Goal: Use online tool/utility: Utilize a website feature to perform a specific function

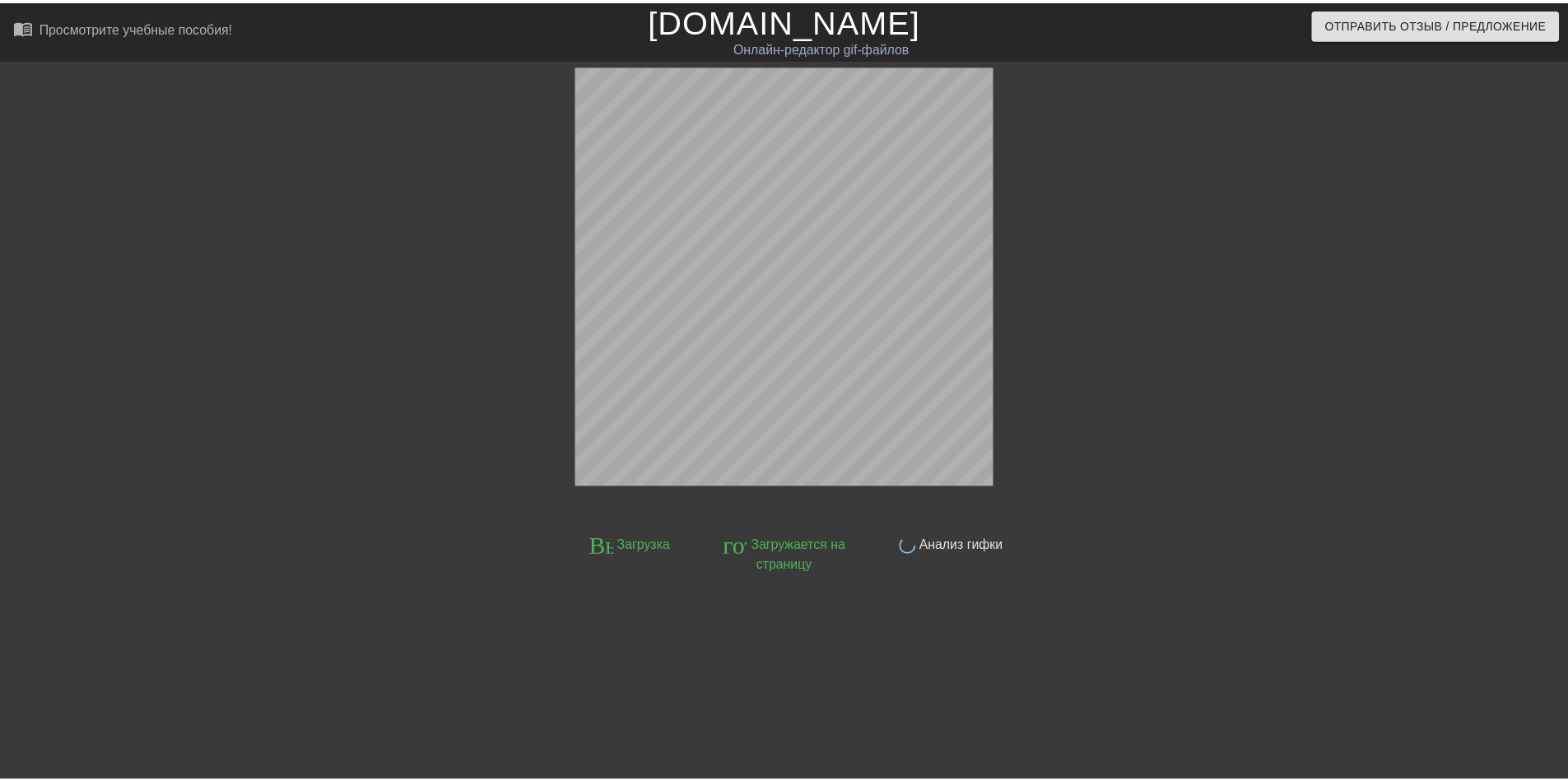
scroll to position [41, 0]
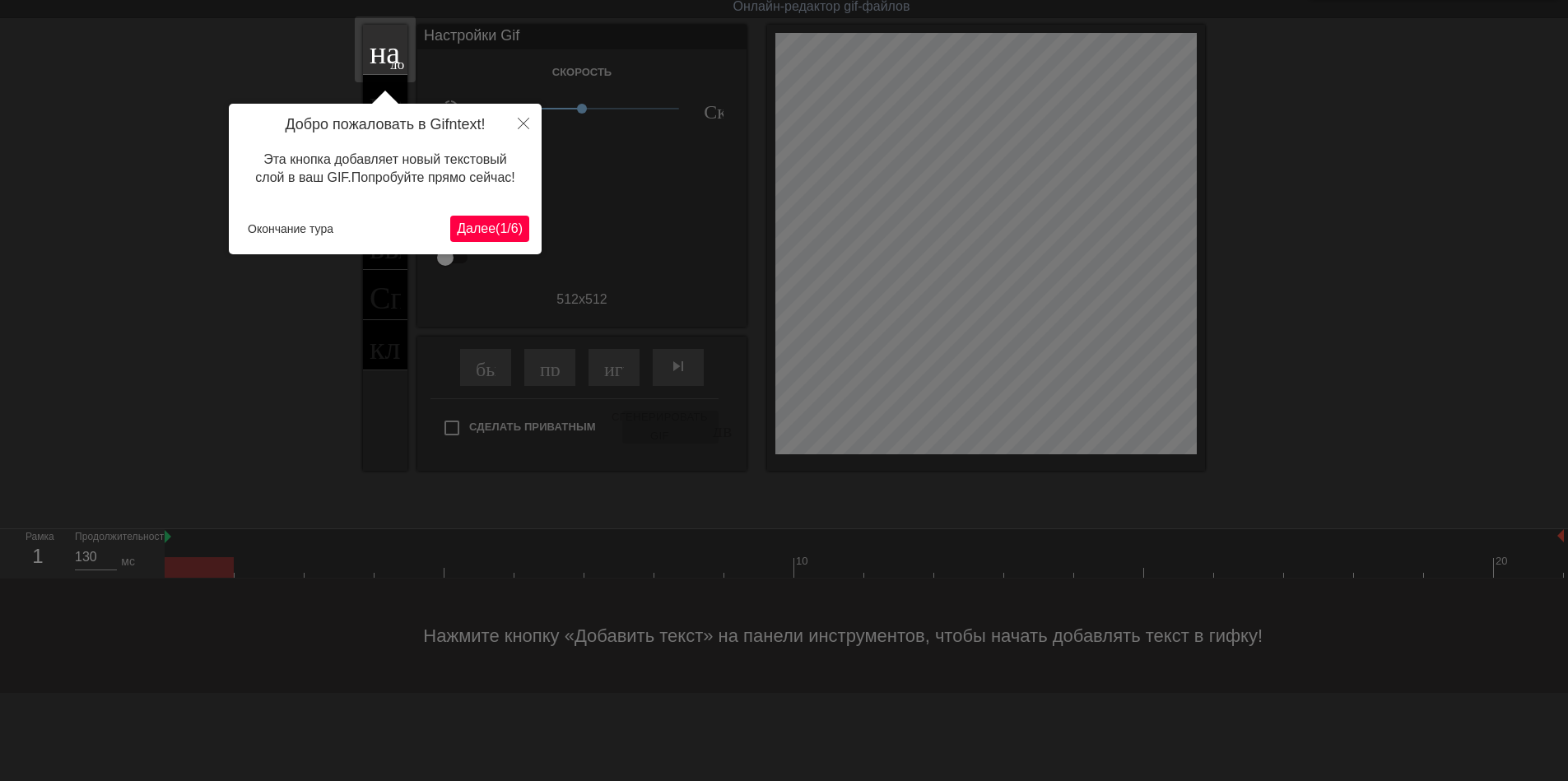
click at [496, 222] on ya-tr-span "(" at bounding box center [497, 228] width 4 height 14
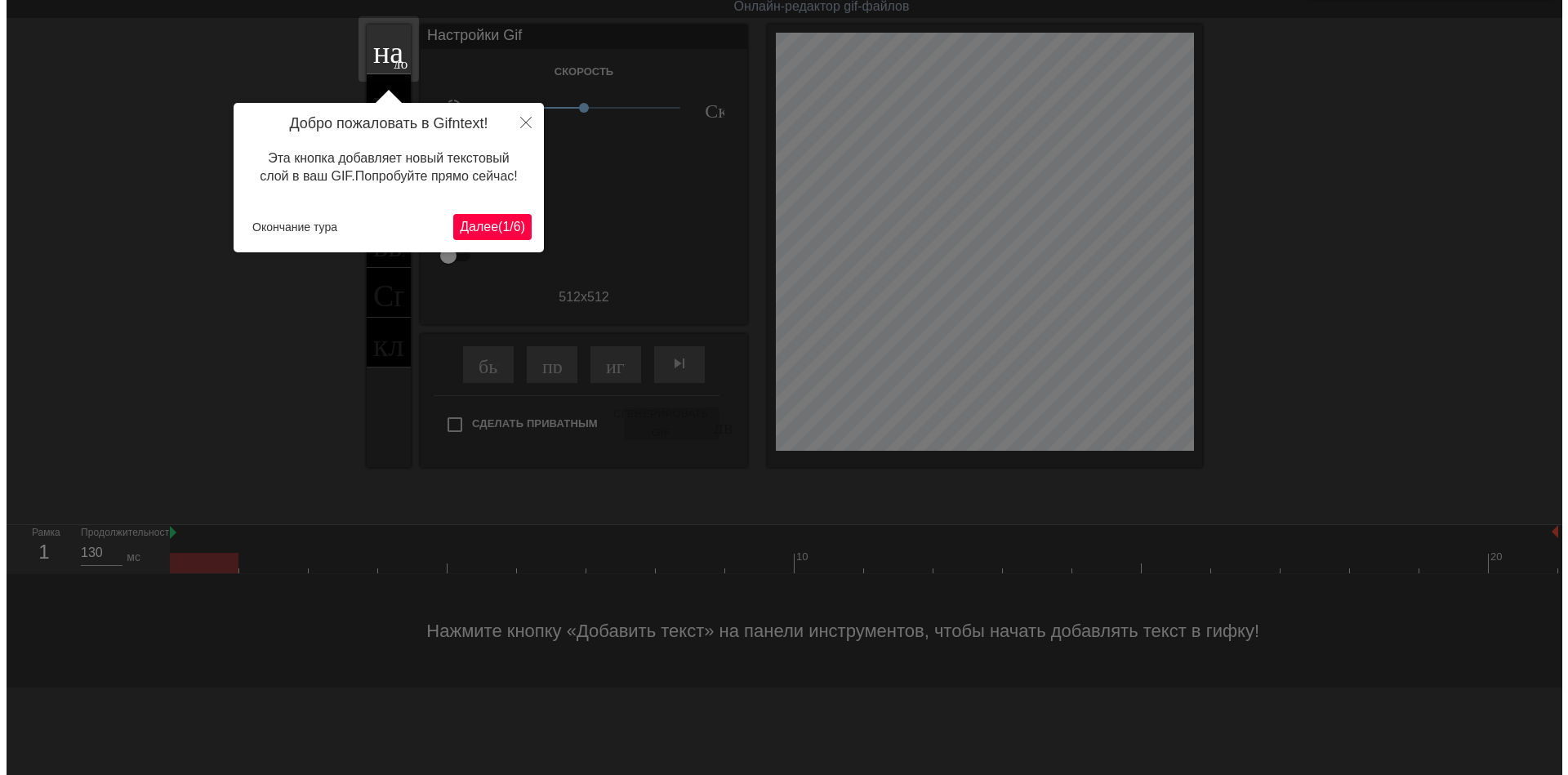
scroll to position [0, 0]
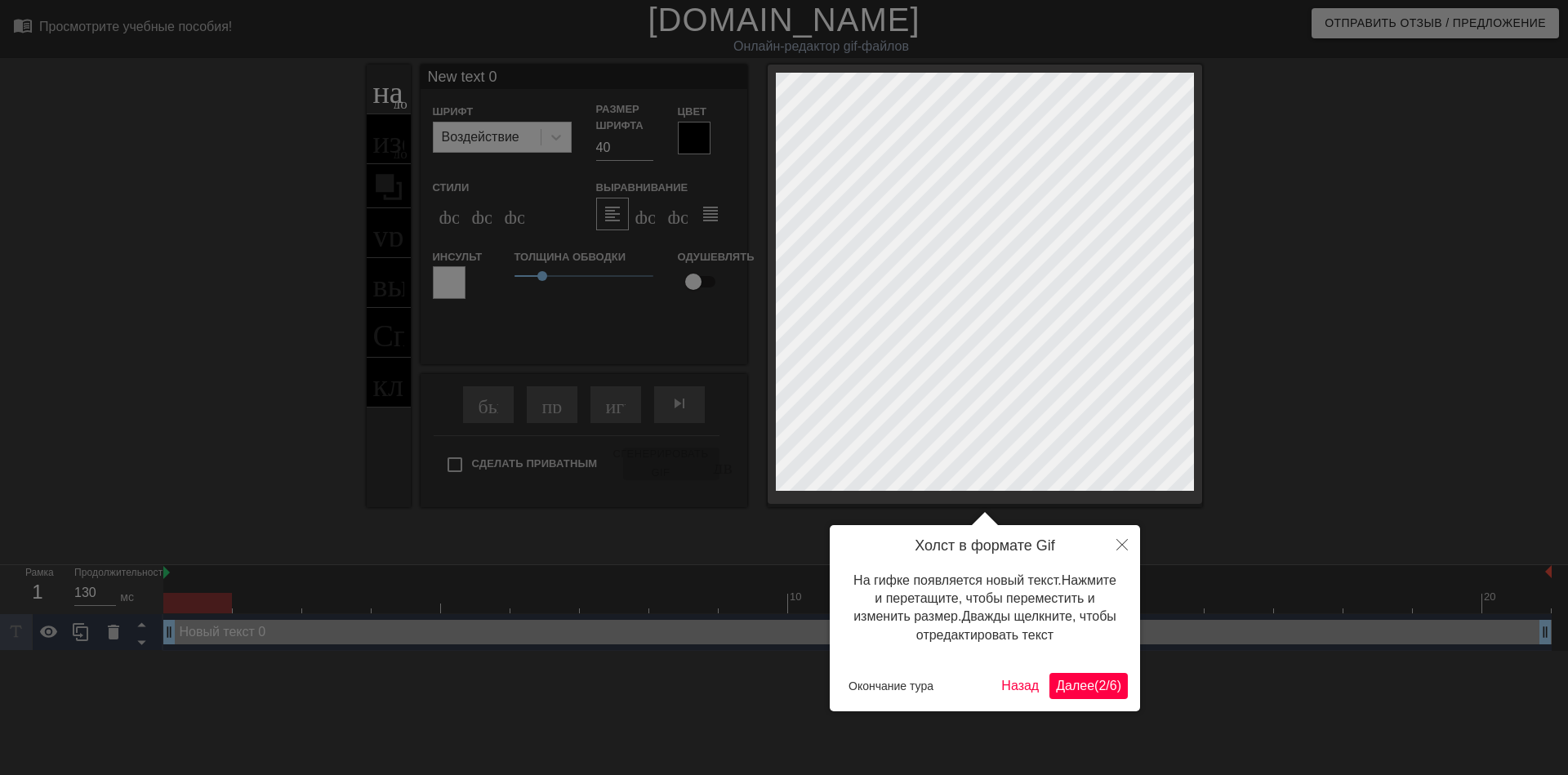
click at [1088, 681] on ya-tr-span "Далее" at bounding box center [1074, 686] width 39 height 14
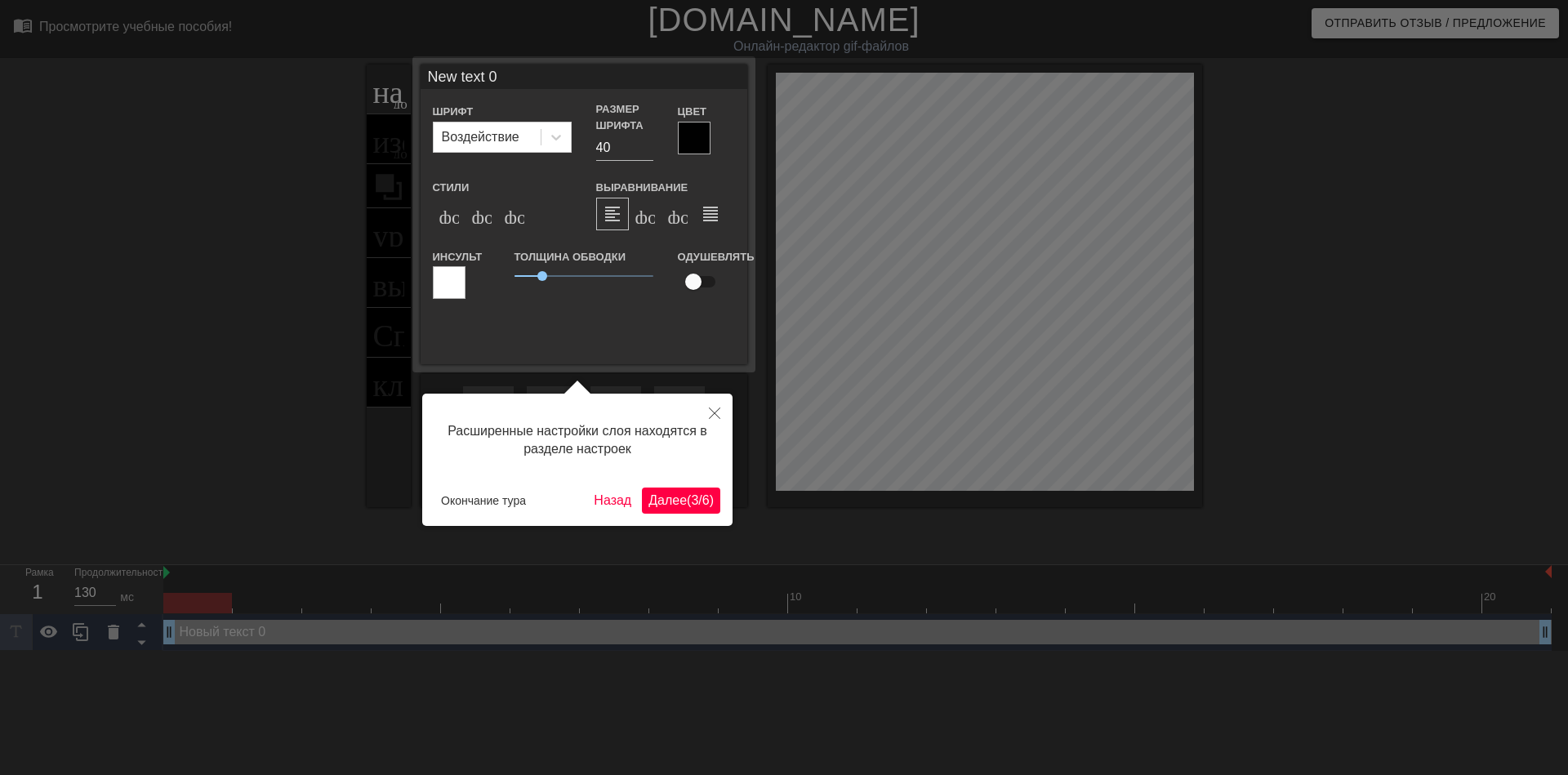
click at [691, 500] on ya-tr-span "3" at bounding box center [694, 500] width 7 height 14
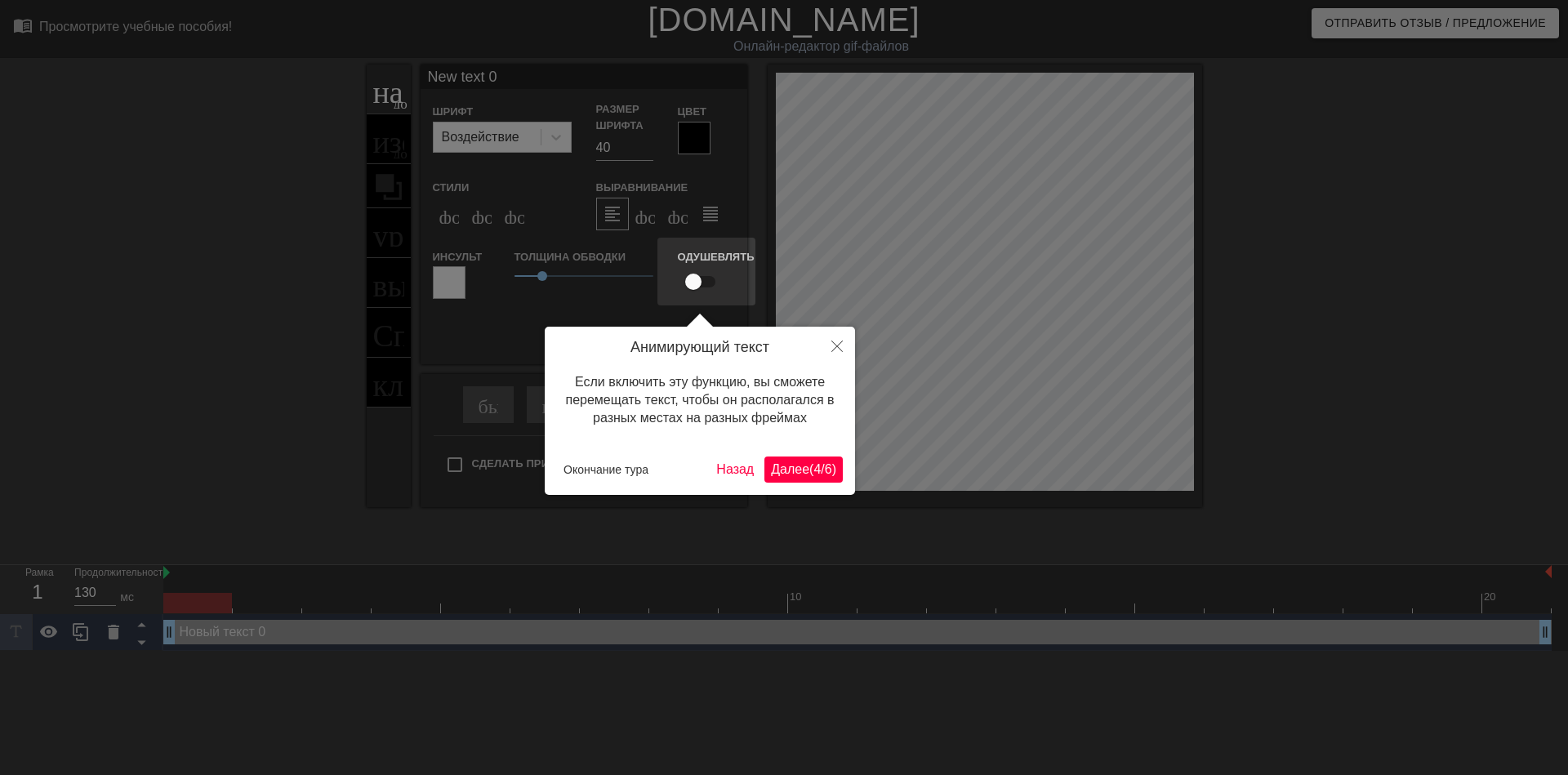
click at [808, 454] on div "Анимирующий текст Если включить эту функцию, вы сможете перемещать текст, чтобы…" at bounding box center [700, 411] width 311 height 168
click at [801, 463] on ya-tr-span "Далее" at bounding box center [790, 469] width 39 height 14
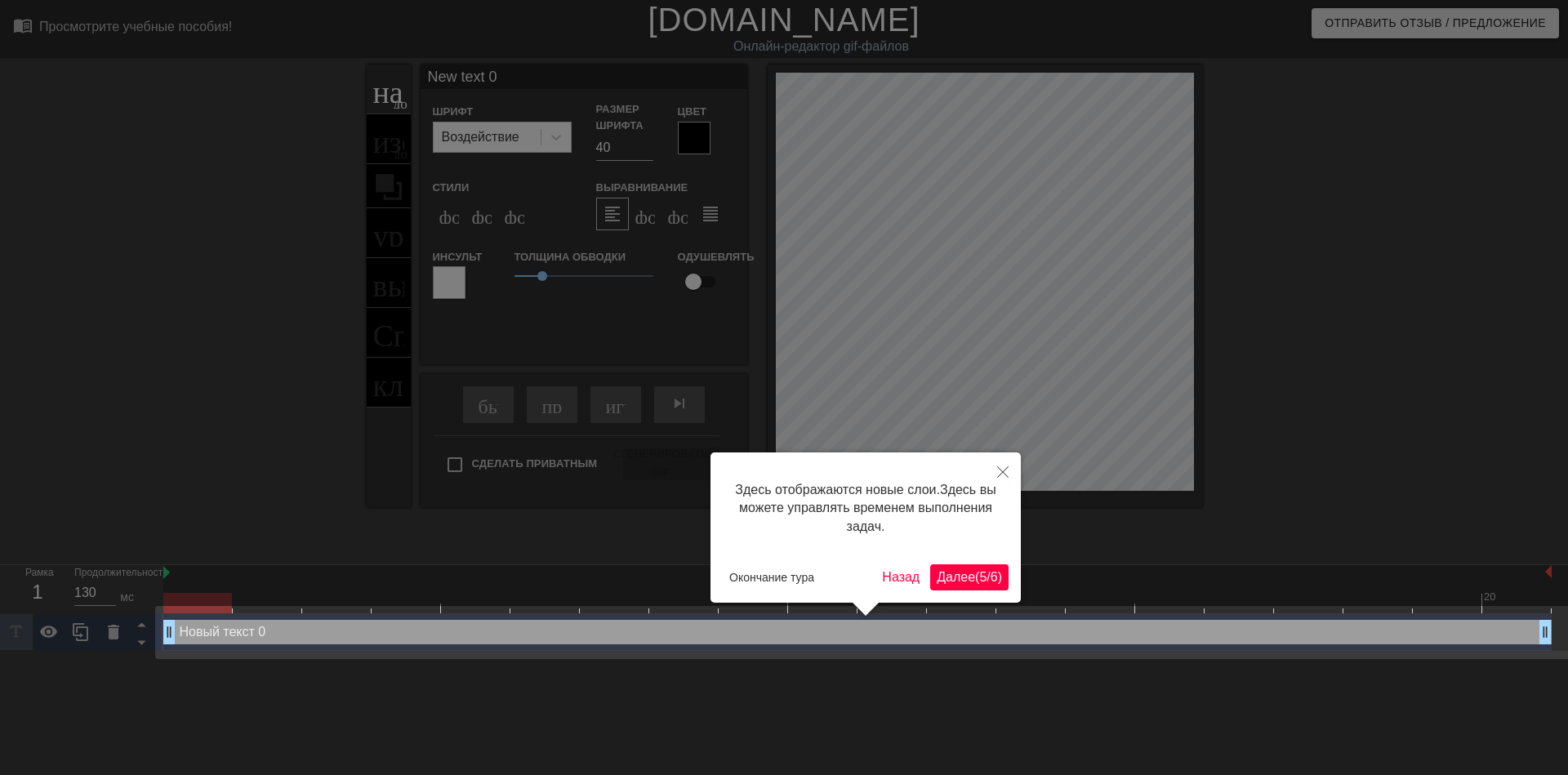
click at [965, 560] on div "Здесь отображаются новые слои. Здесь вы можете управлять временем выполнения за…" at bounding box center [865, 528] width 311 height 150
click at [960, 571] on ya-tr-span "Далее" at bounding box center [956, 577] width 39 height 14
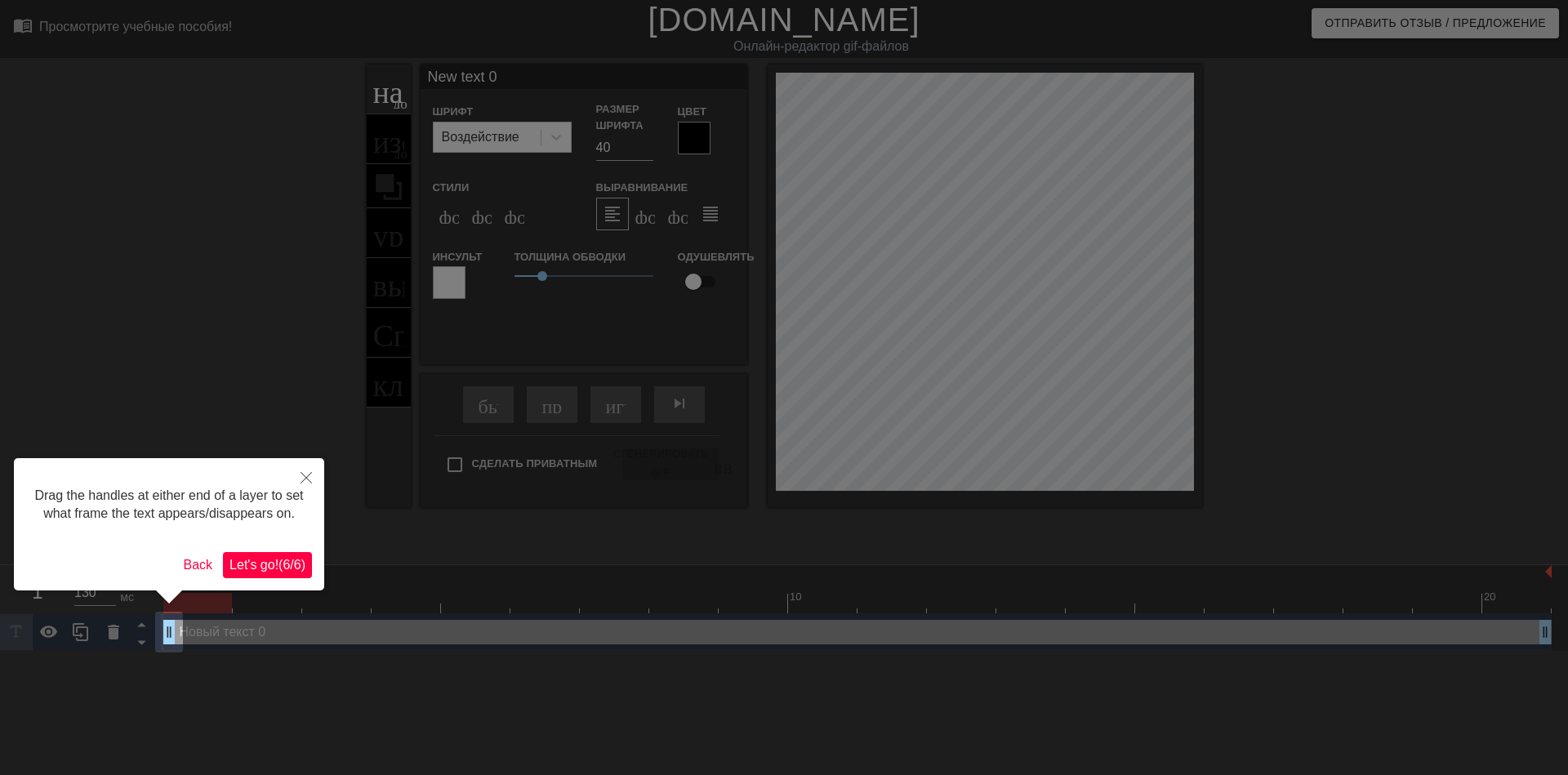
click at [287, 540] on div "Drag the handles at either end of a layer to set what frame the text appears/di…" at bounding box center [169, 505] width 286 height 69
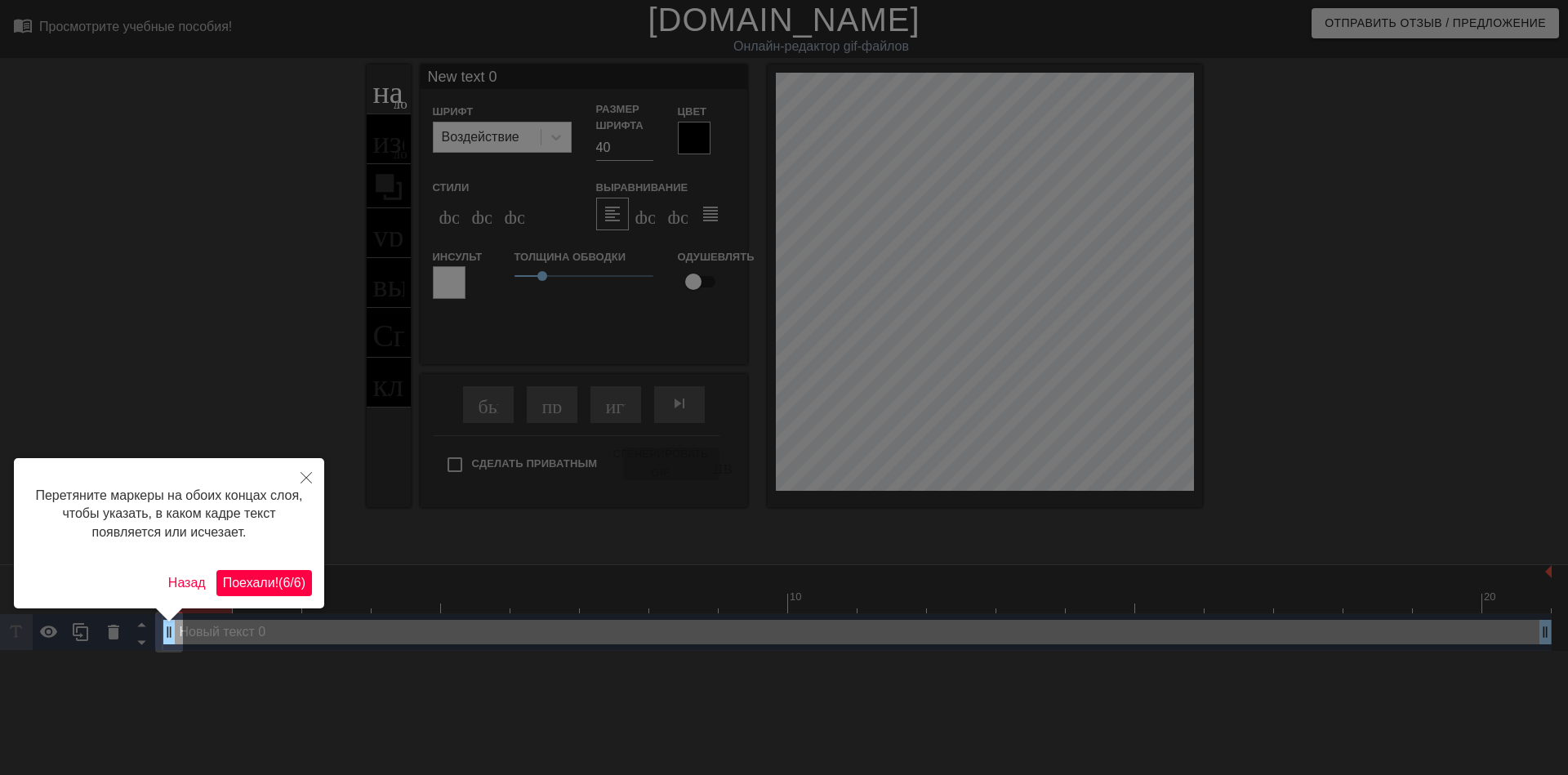
click at [277, 567] on div "Перетяните маркеры на обоих концах слоя, чтобы указать, в каком кадре текст поя…" at bounding box center [169, 533] width 311 height 150
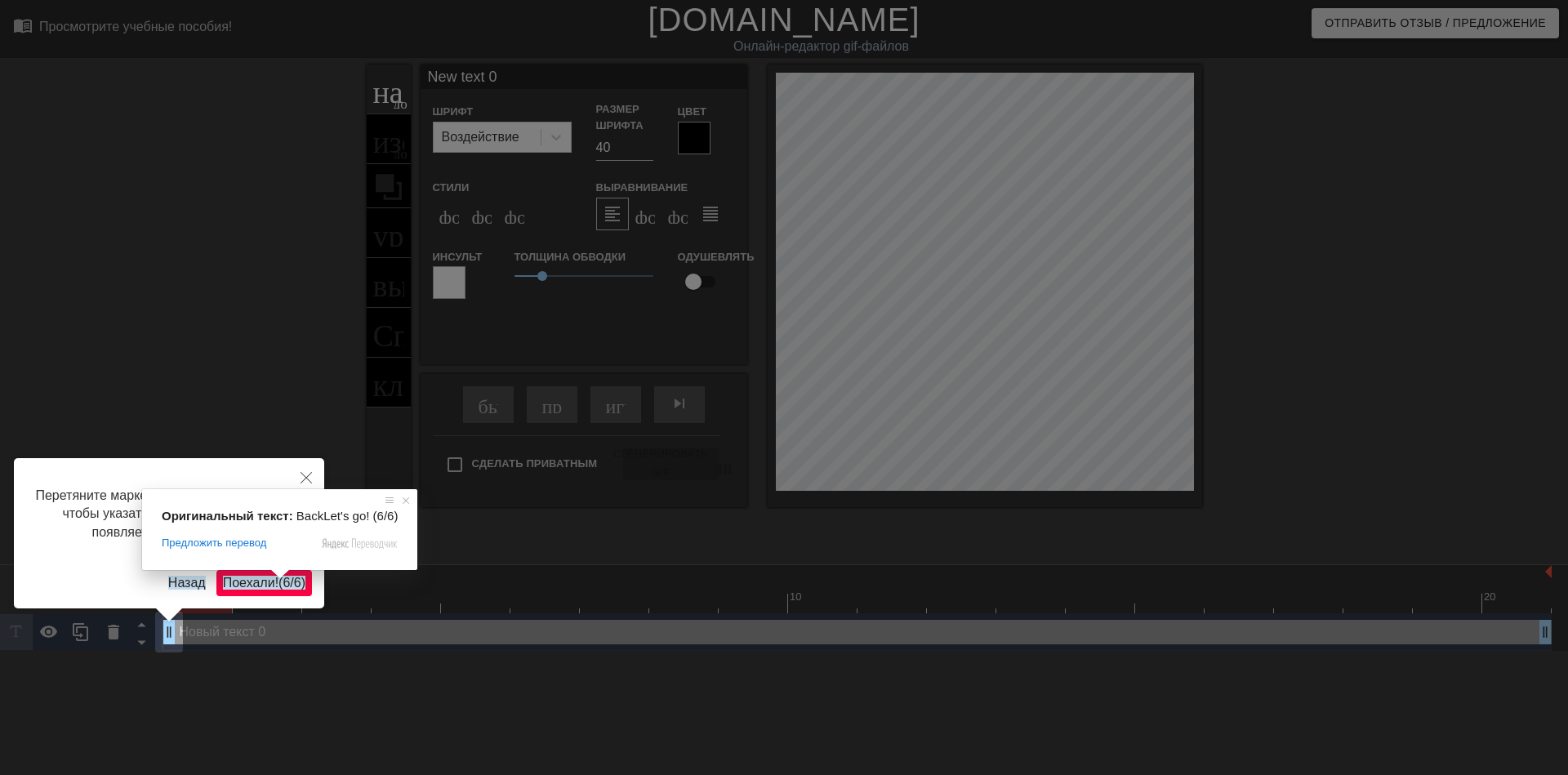
click at [281, 575] on span at bounding box center [280, 575] width 21 height 10
click at [275, 580] on span at bounding box center [280, 575] width 21 height 10
click at [262, 587] on ya-tr-span "Поехали!" at bounding box center [250, 583] width 55 height 14
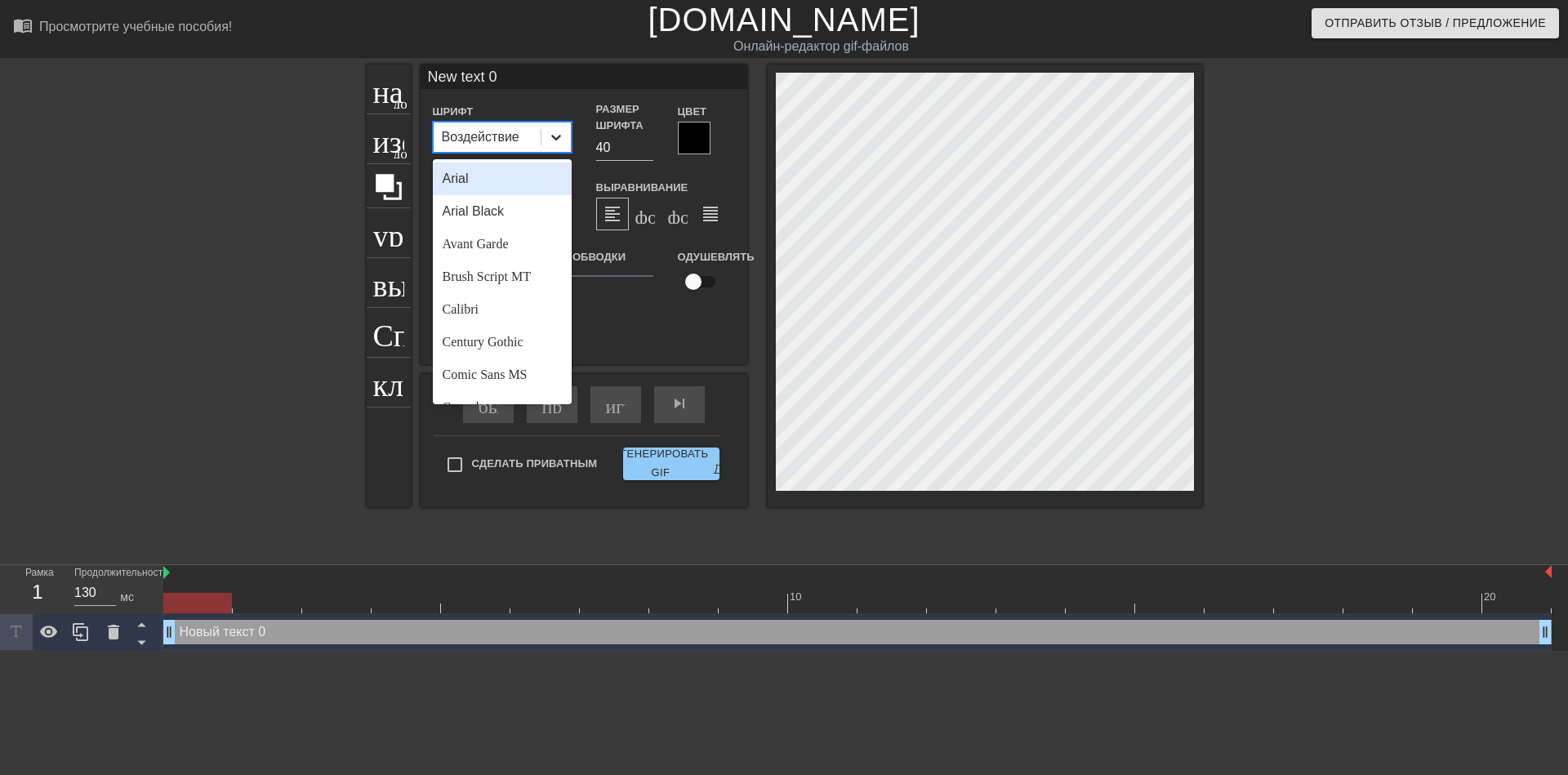
click at [561, 137] on icon at bounding box center [556, 138] width 16 height 16
click at [475, 303] on ya-tr-span "Калибри" at bounding box center [466, 309] width 48 height 14
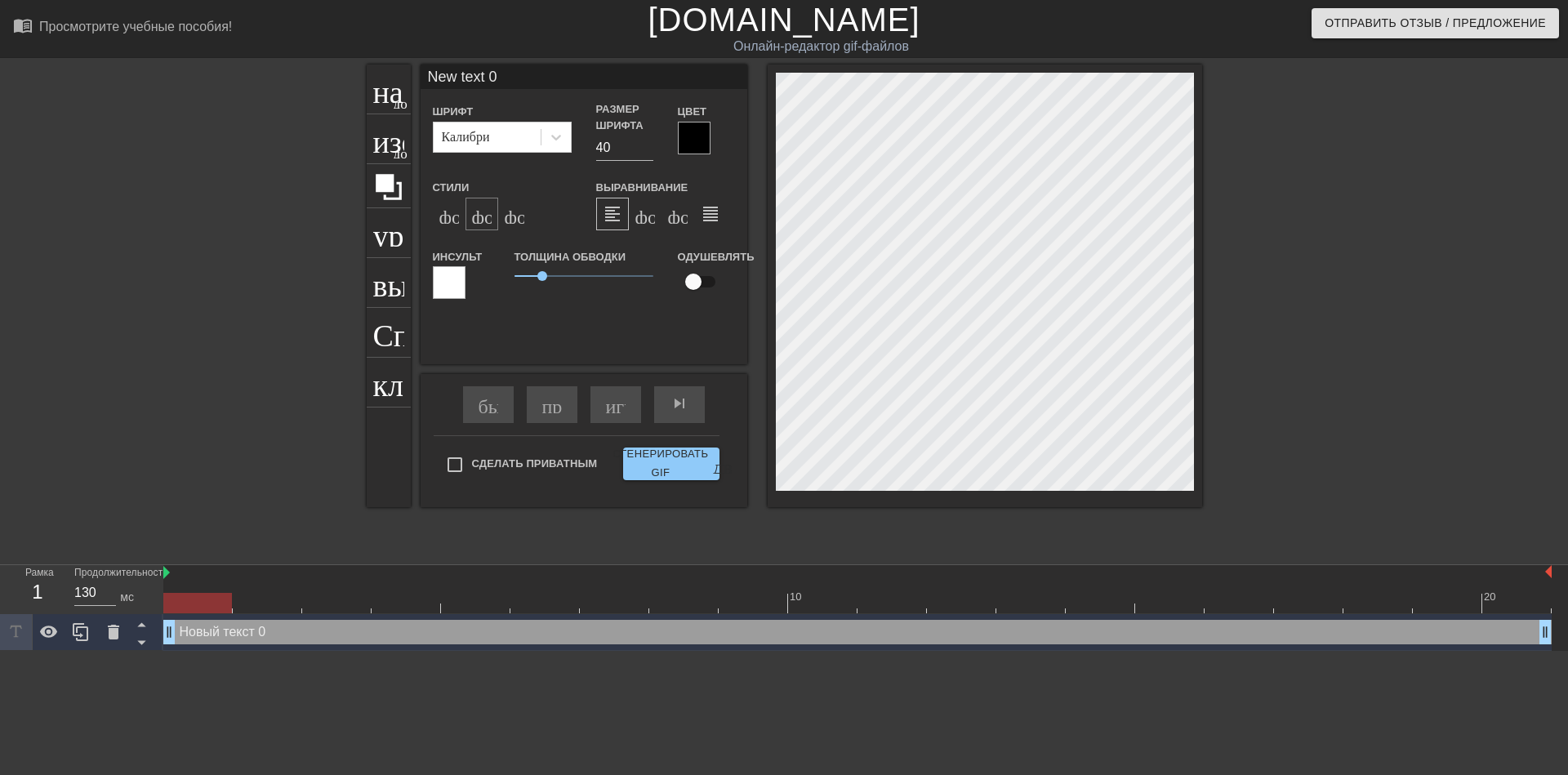
click at [486, 223] on ya-tr-span "формат_italic" at bounding box center [571, 214] width 199 height 20
click at [602, 152] on input "40" at bounding box center [624, 148] width 57 height 26
type input "30"
type input "Nw text 0"
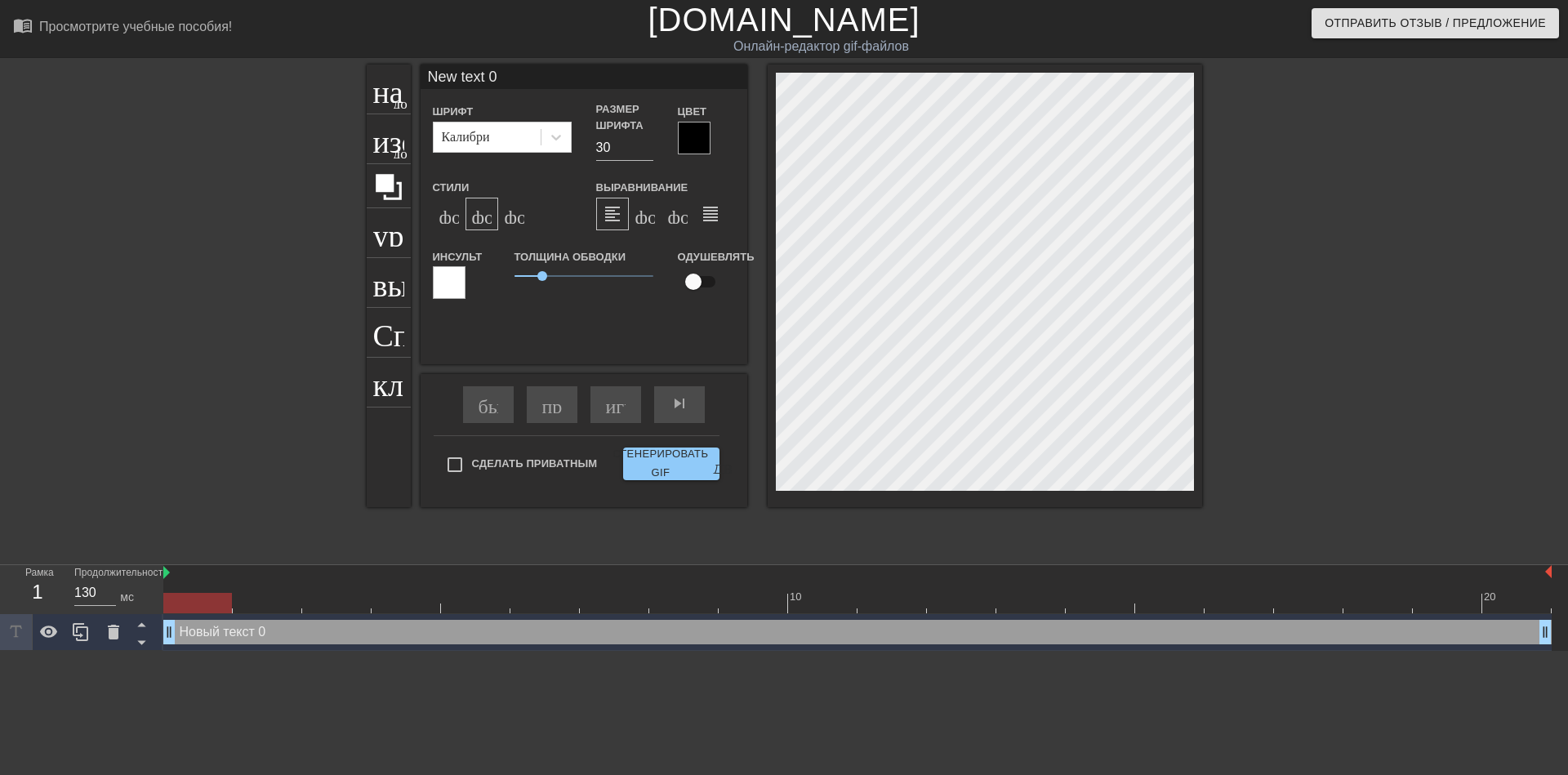
type textarea "Nw text 0"
type input "w text 0"
type textarea "w text 0"
type input "w text"
type textarea "w text"
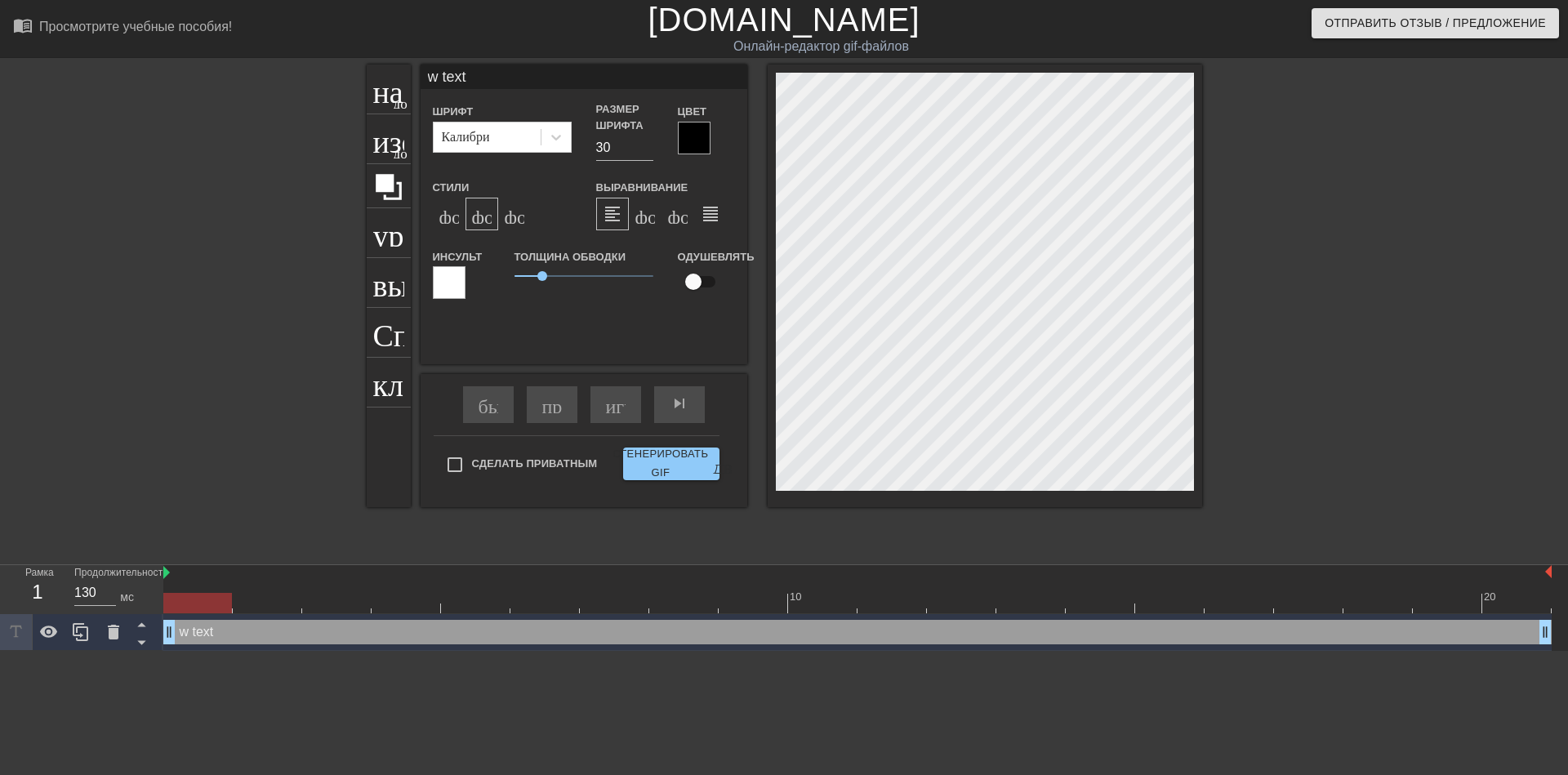
type input "w text"
type textarea "w text"
type input "w tex"
type textarea "w tex"
type input "w te"
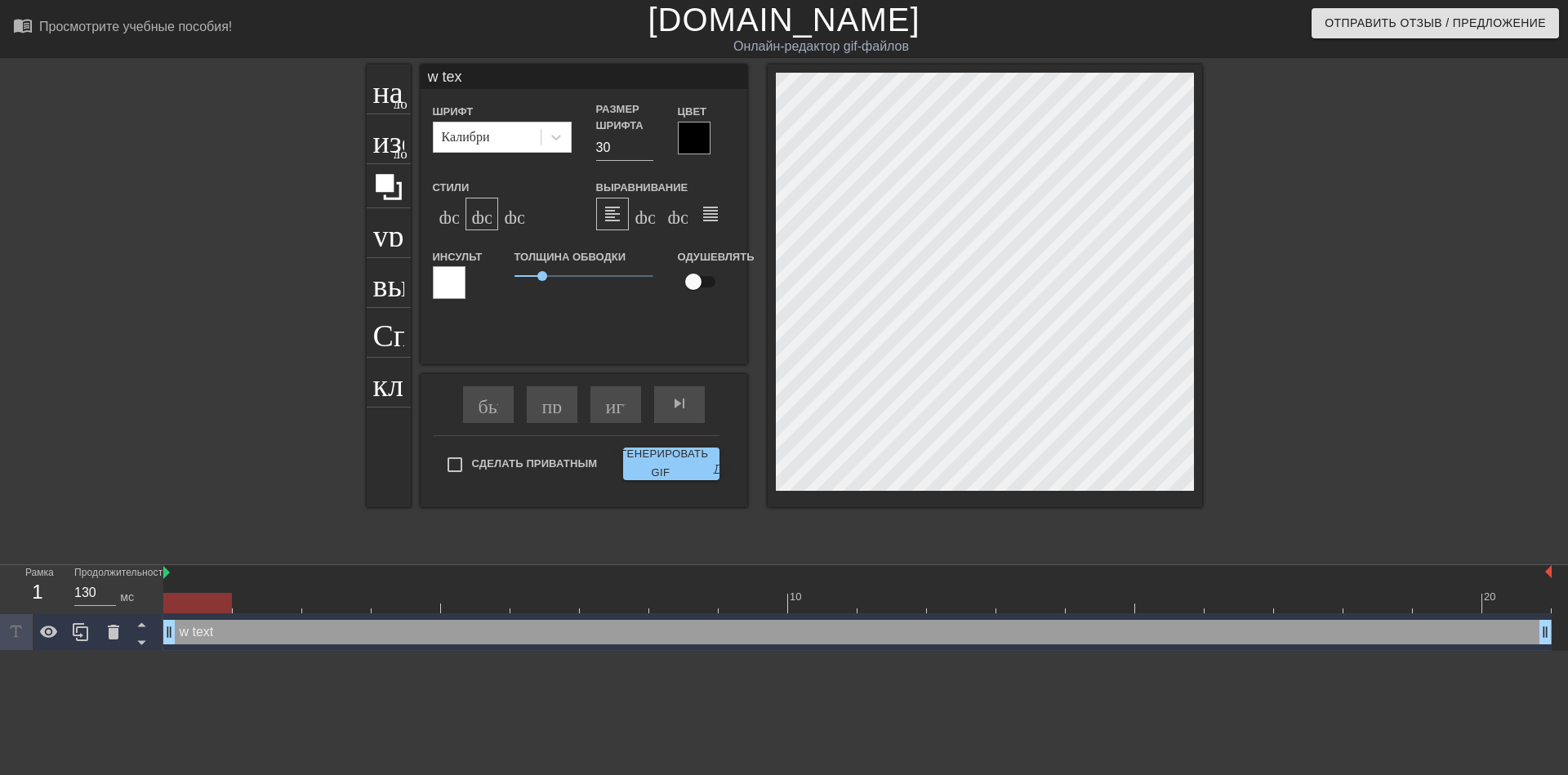
type textarea "w te"
type input "w t"
type textarea "w t"
type input "w"
type textarea "w"
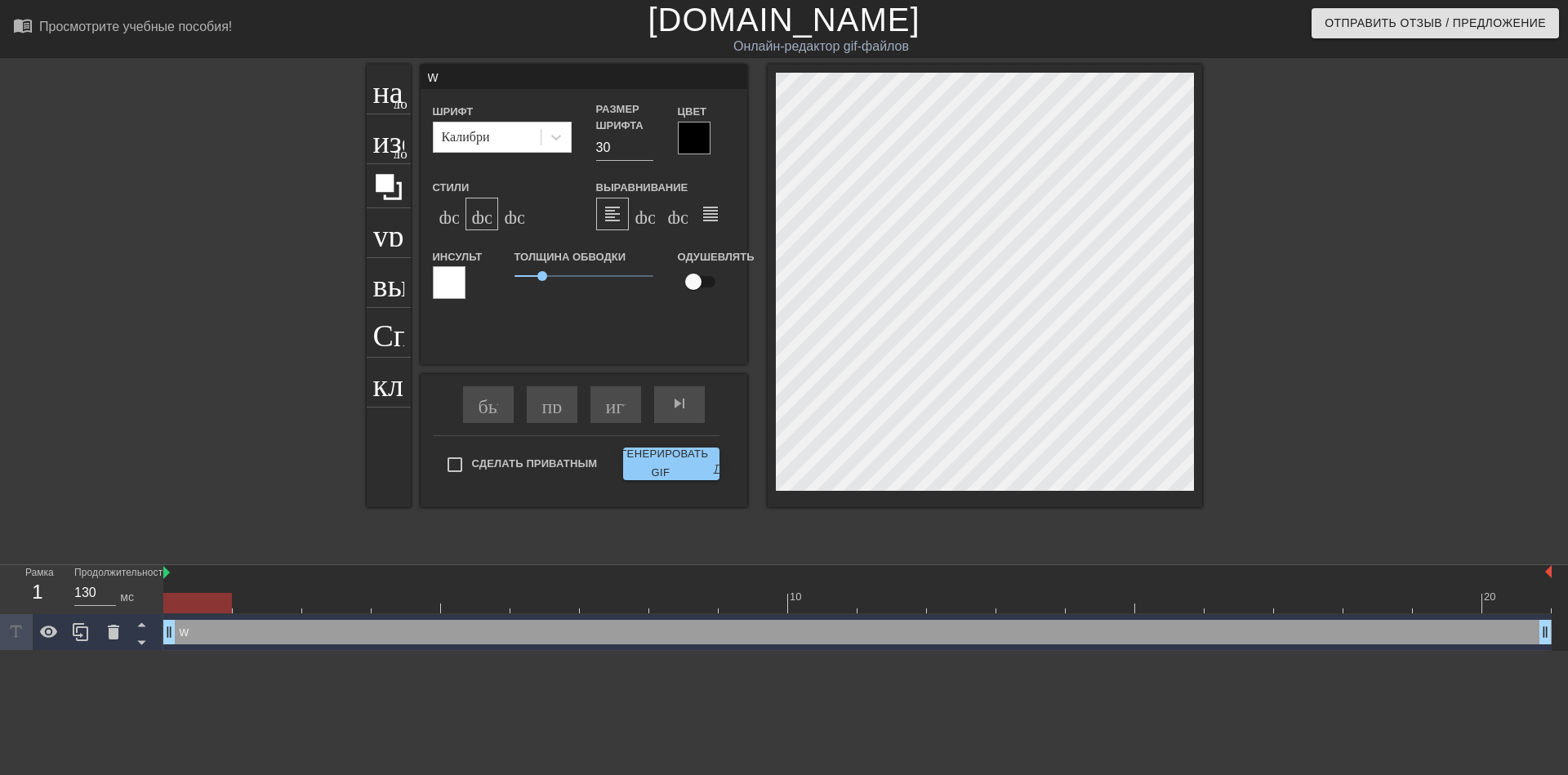
type input "w"
type textarea "w"
type input "@"
type textarea "@"
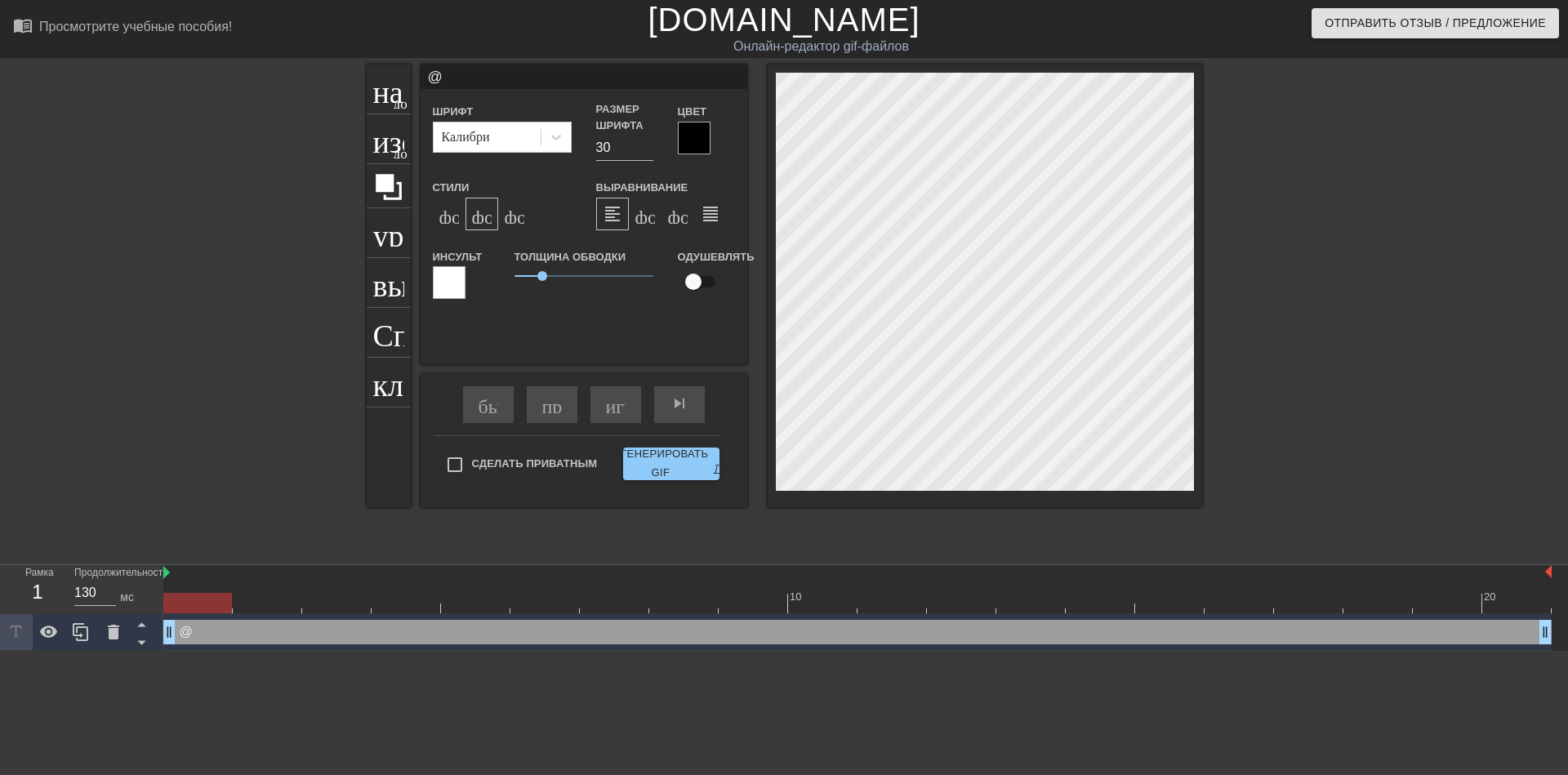
type input "@s"
type textarea "@s"
type input "@st"
type textarea "@st"
type input "@sti"
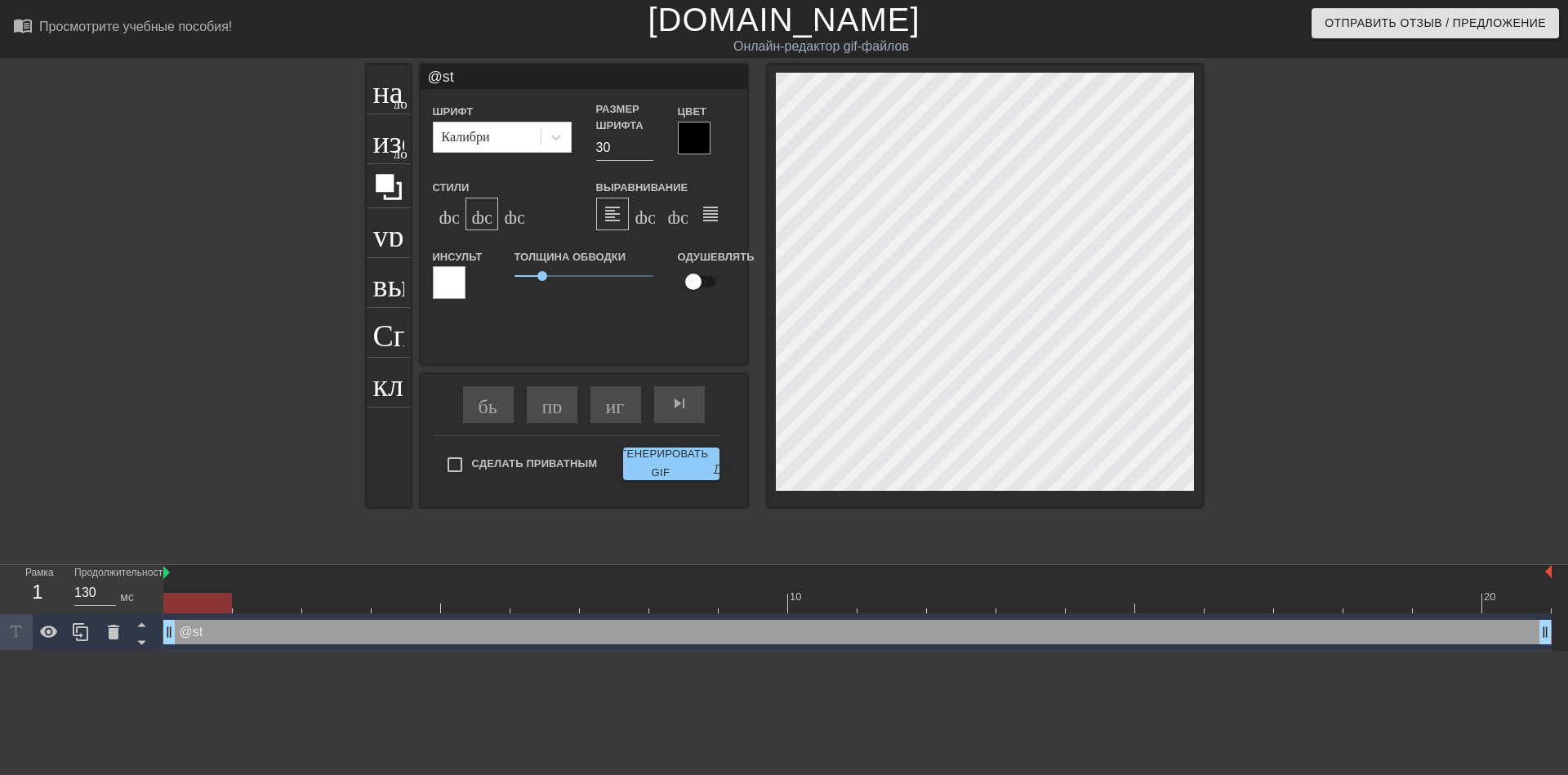
type textarea "@sti"
type input "@stic"
type textarea "@stic"
type input "@stick"
type textarea "@stick"
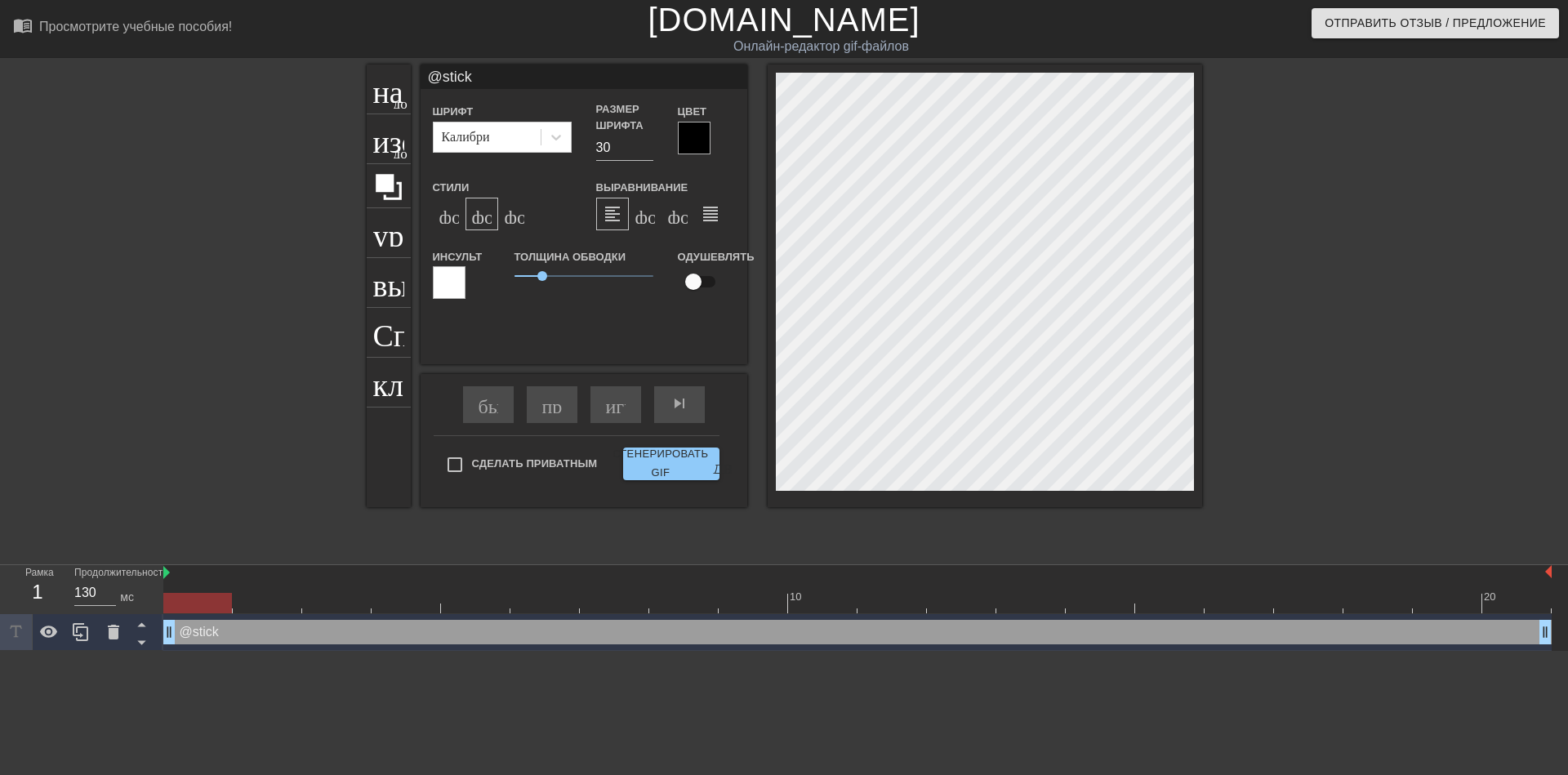
type input "@sticke"
type textarea "@sticke"
type input "@sticker"
type textarea "@sticker"
type input "@stickerb"
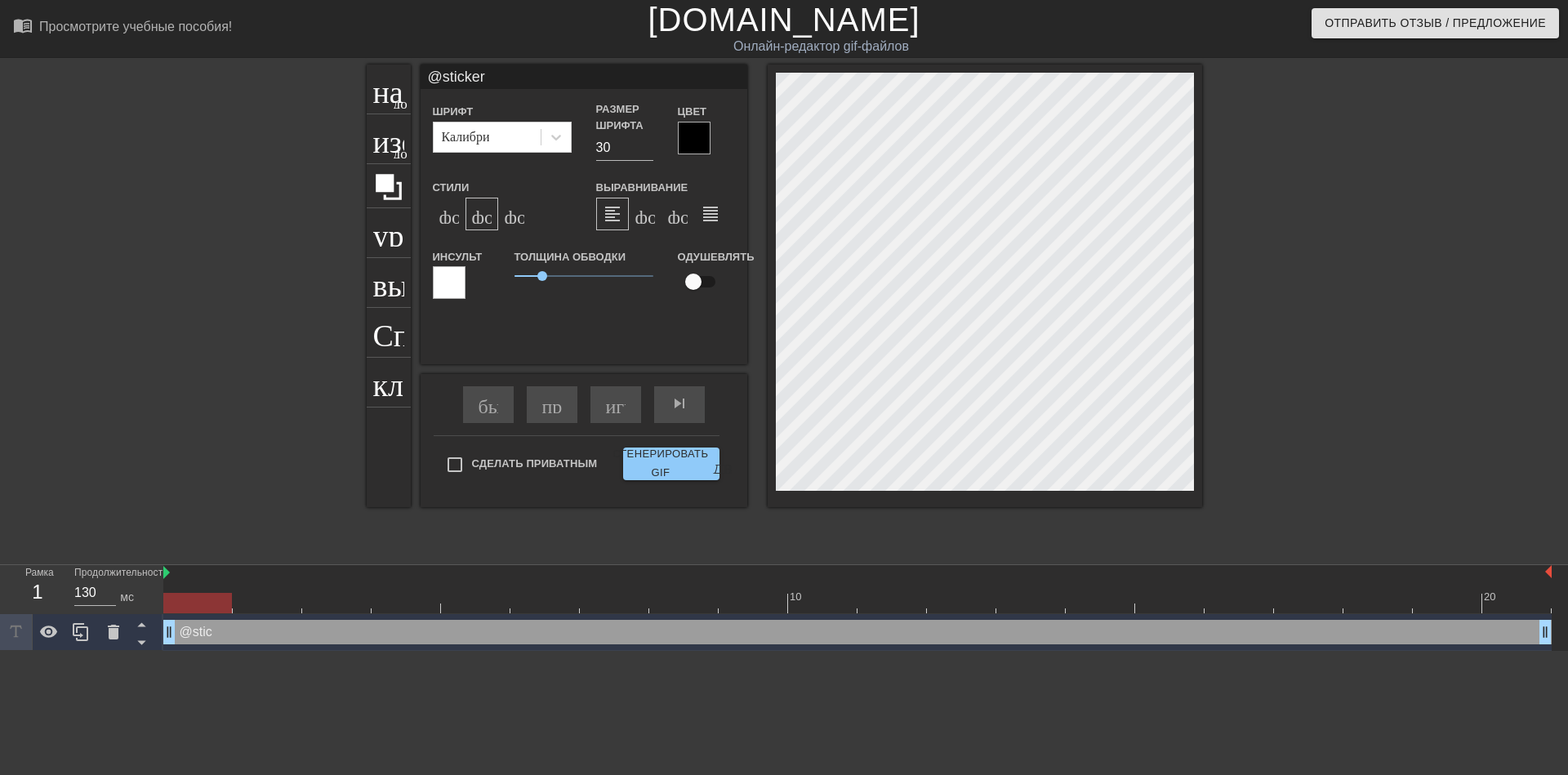
type textarea "@stickerb"
type input "@stickerba"
type textarea "@stickerba"
type input "@stickerbas"
type textarea "@stickerbas"
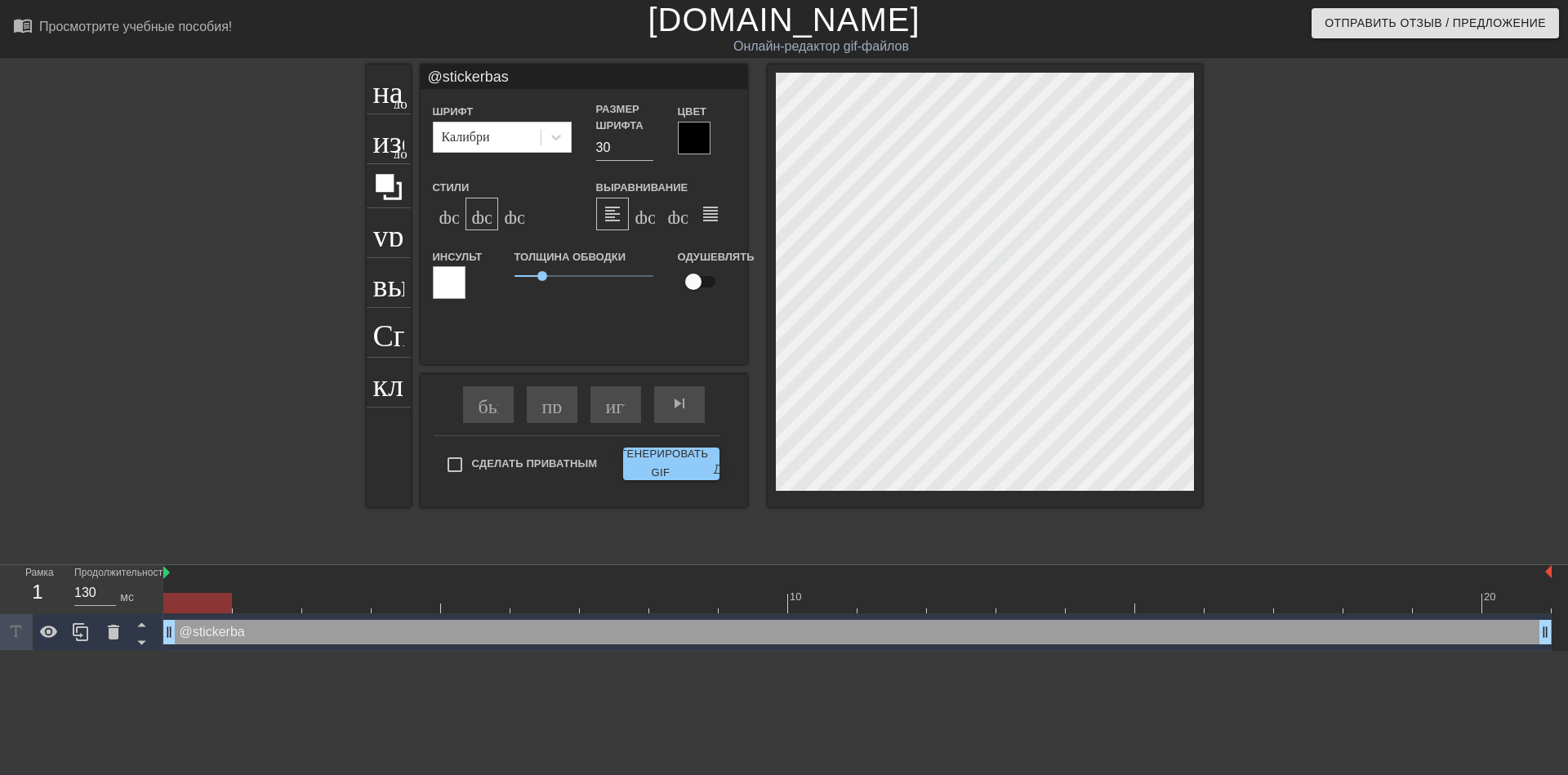
scroll to position [2, 5]
type input "@stickerbase"
type textarea "@stickerbase"
type input "@stickerbase_"
type textarea "@stickerbase_"
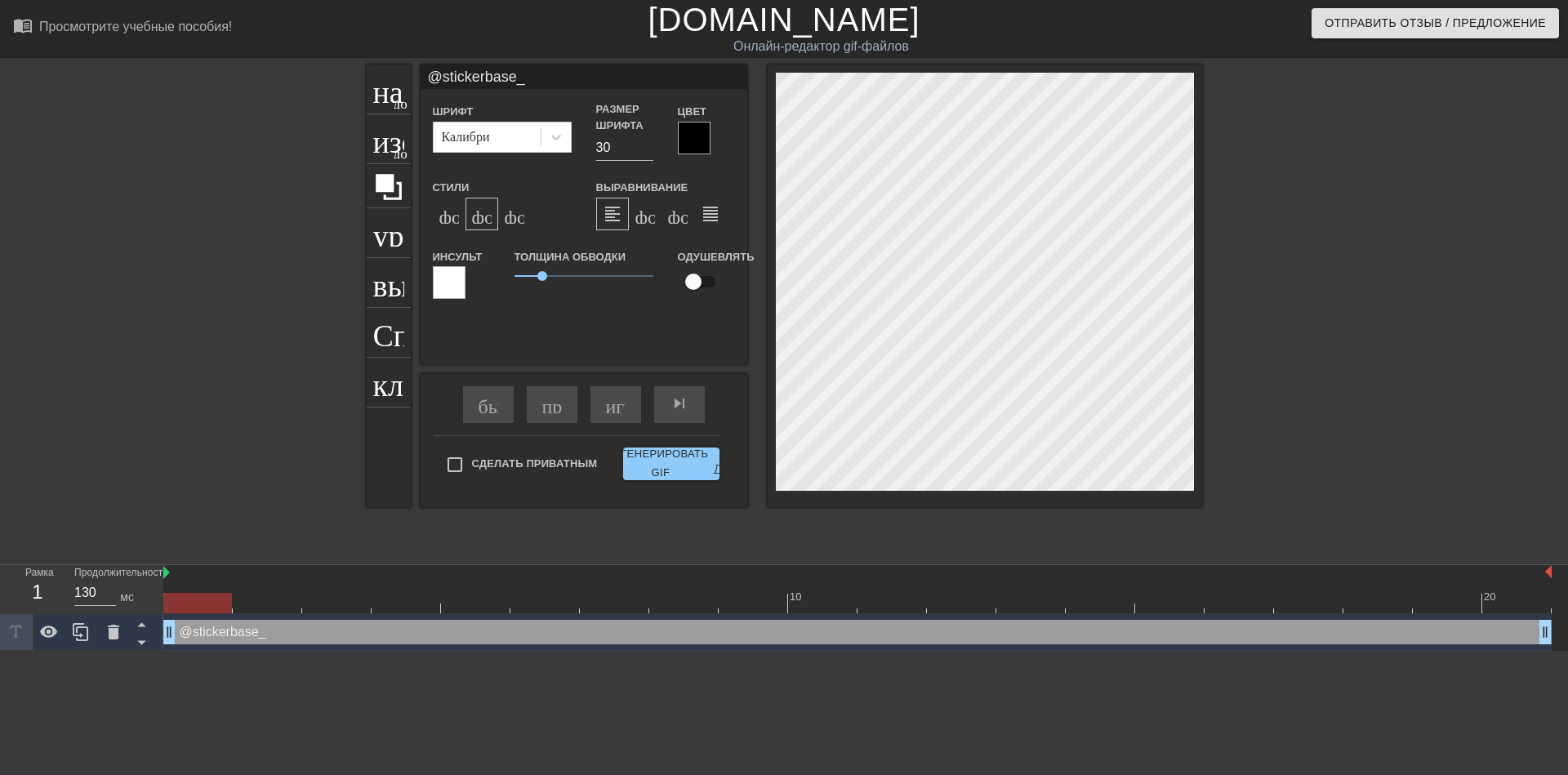
type input "@stickerbase_r"
type textarea "@stickerbase_r"
type input "@stickerbase_ru"
type textarea "@stickerbase_ru"
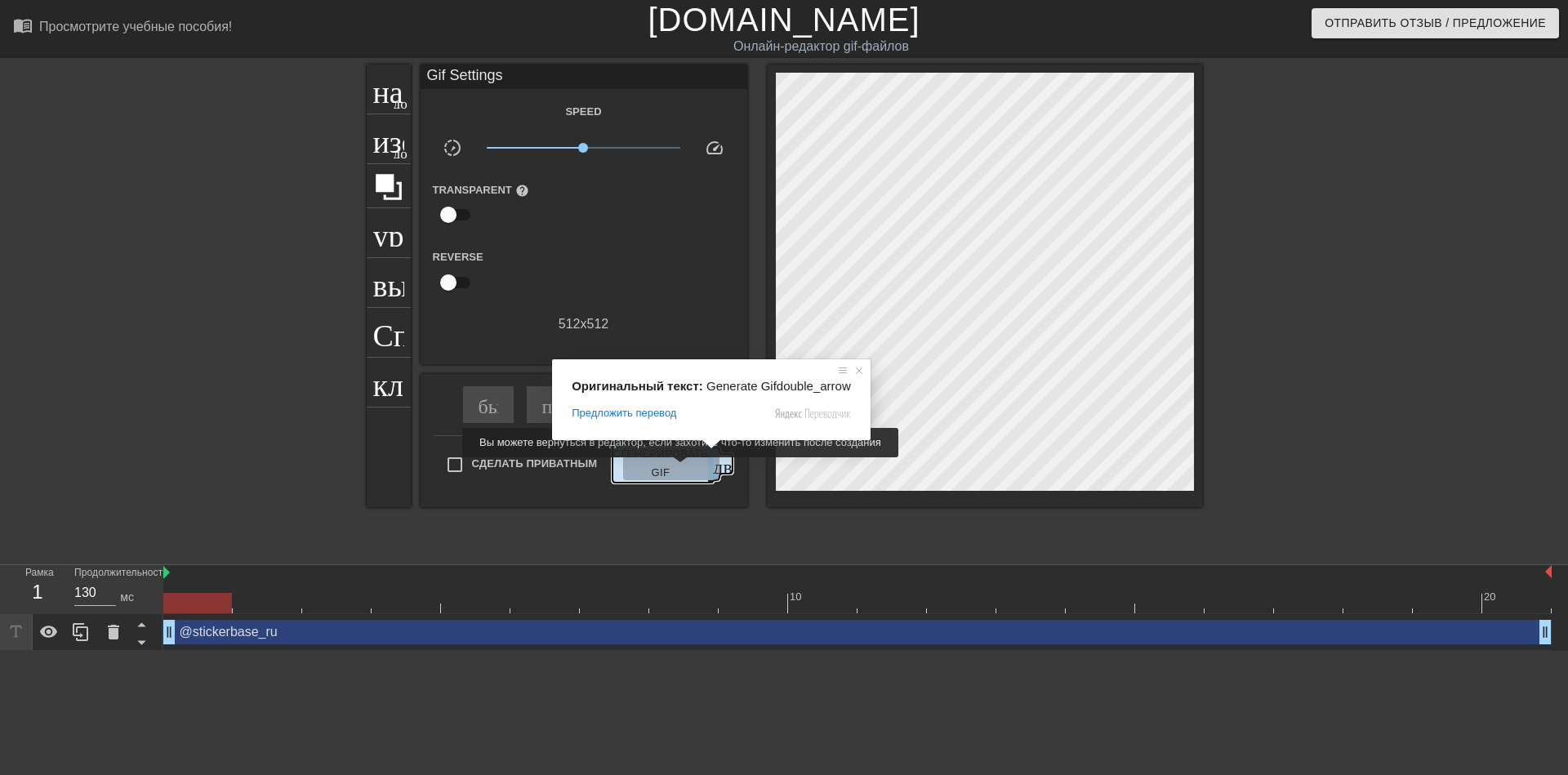
click at [670, 469] on ya-tr-span "Сгенерировать GIF" at bounding box center [660, 464] width 96 height 38
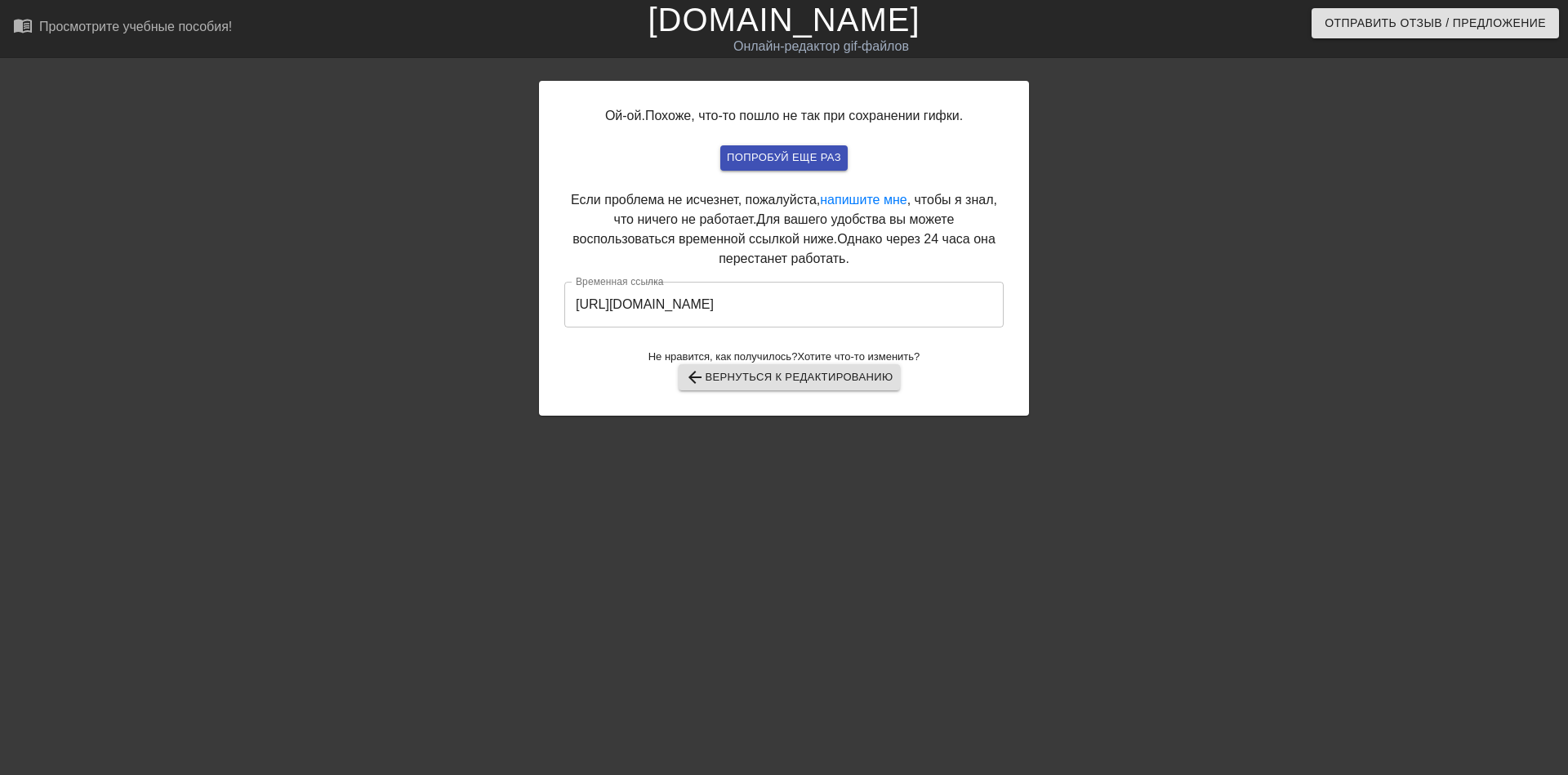
click at [823, 312] on input "[URL][DOMAIN_NAME]" at bounding box center [784, 304] width 439 height 45
